Goal: Find contact information: Obtain details needed to contact an individual or organization

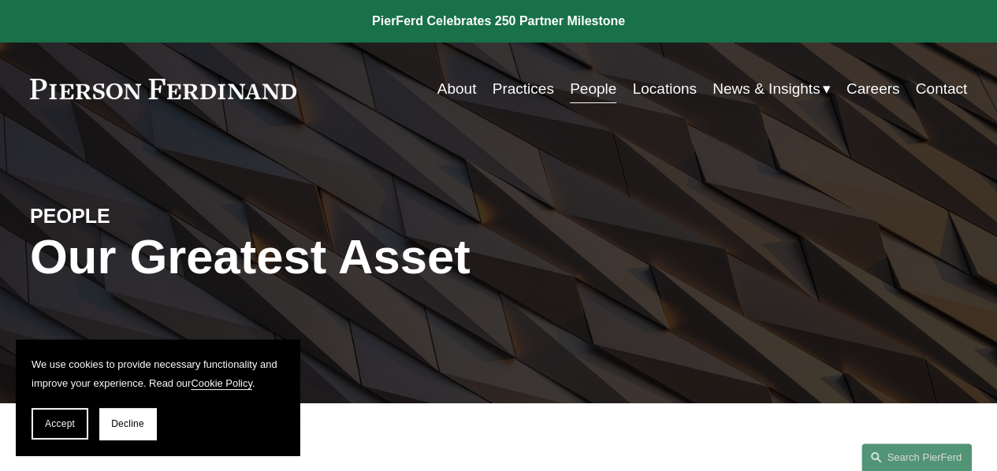
scroll to position [411, 0]
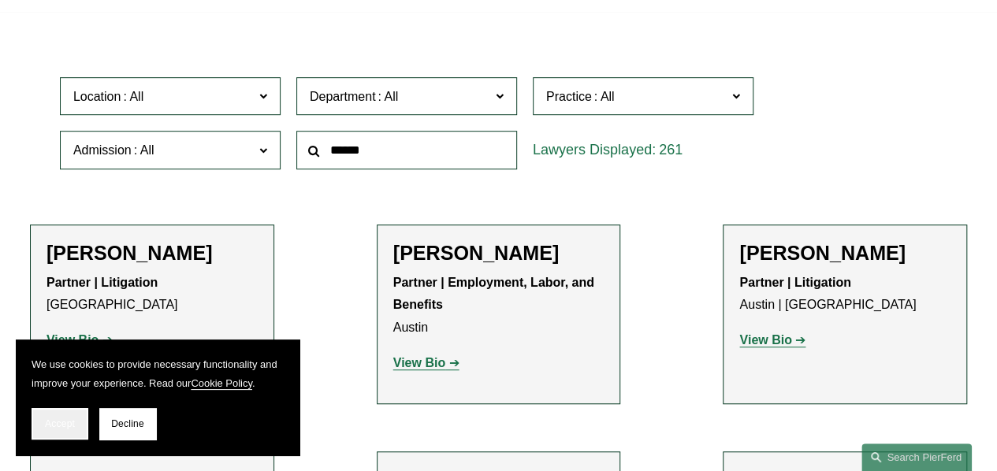
click at [59, 426] on span "Accept" at bounding box center [60, 423] width 30 height 11
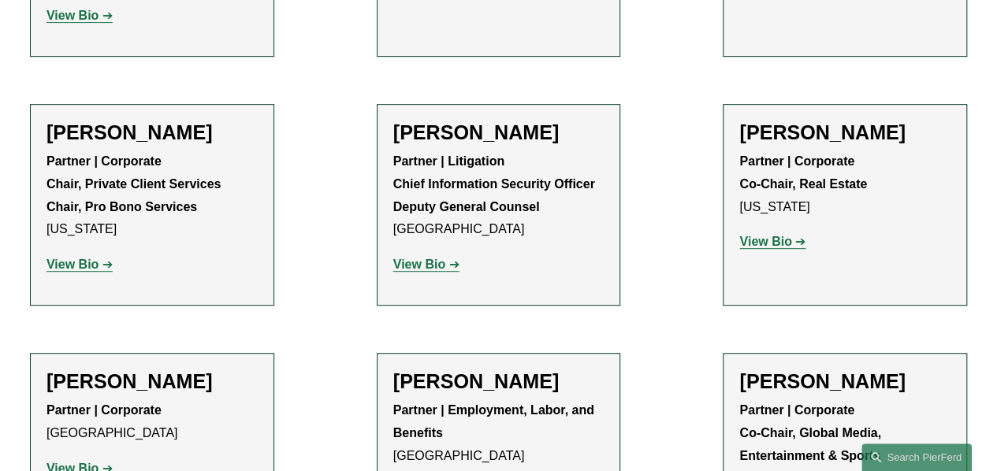
scroll to position [18846, 0]
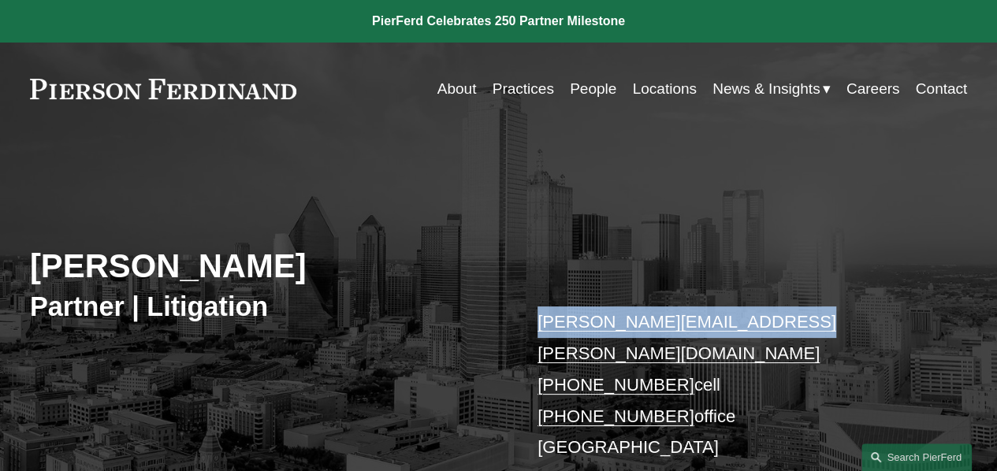
drag, startPoint x: 796, startPoint y: 329, endPoint x: 534, endPoint y: 331, distance: 261.6
click at [534, 331] on div "Lynnette Warman Partner | Litigation lynnette.warman@pierferd.com +1.214.693.65…" at bounding box center [498, 349] width 997 height 369
copy link "lynnette.warman@pierferd.com"
